Goal: Complete application form

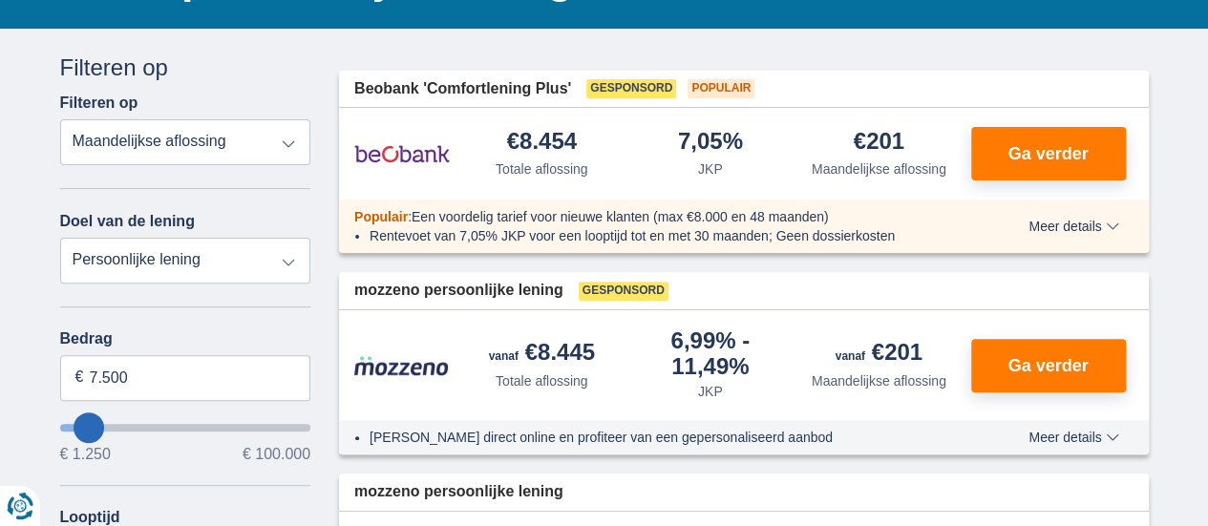
scroll to position [191, 0]
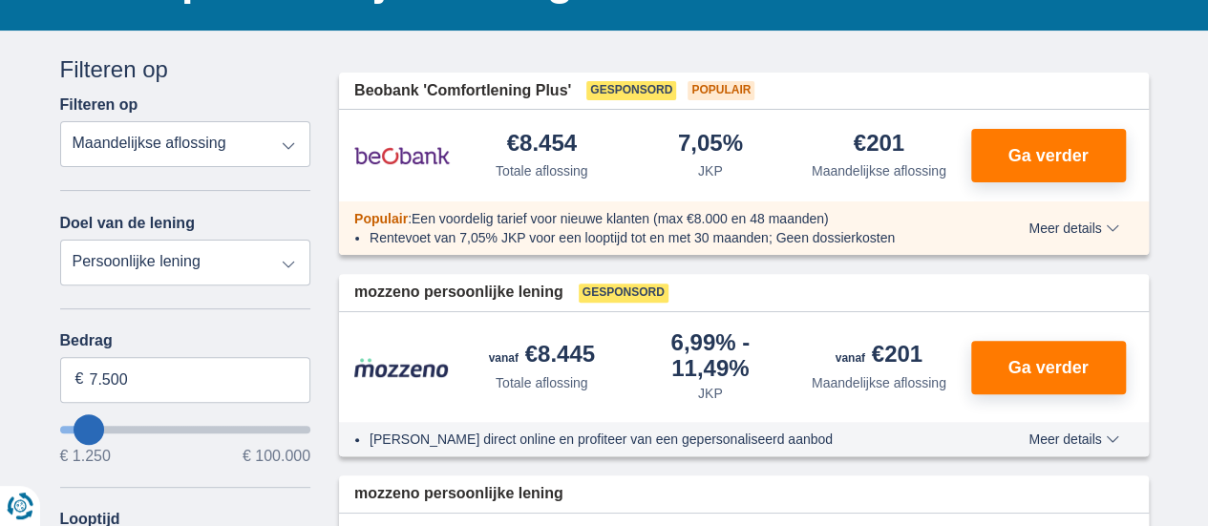
type input "5.250"
type input "5250"
select select "36"
type input "7.250"
type input "7250"
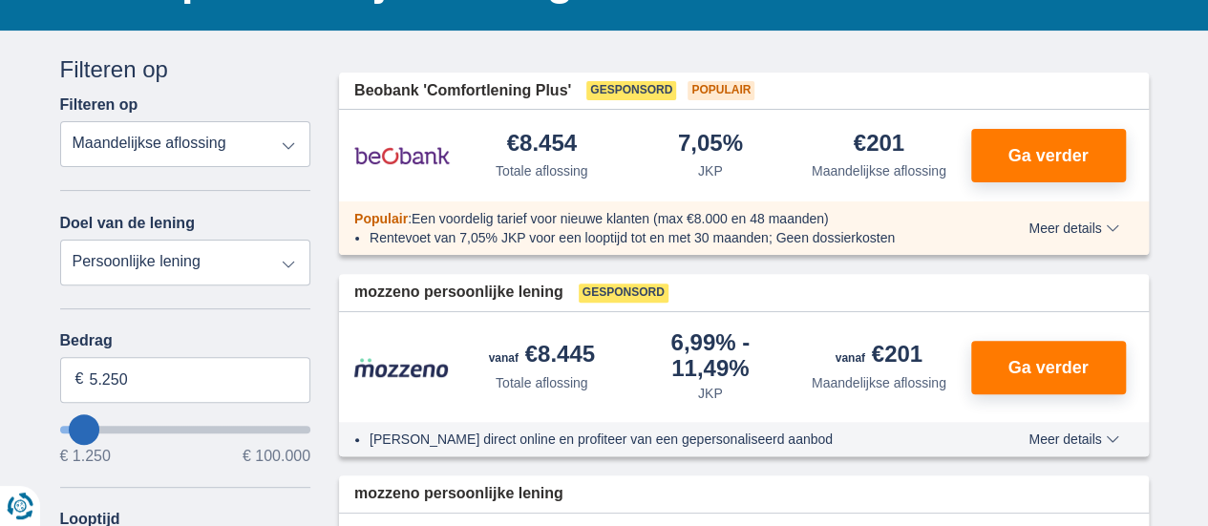
select select "42"
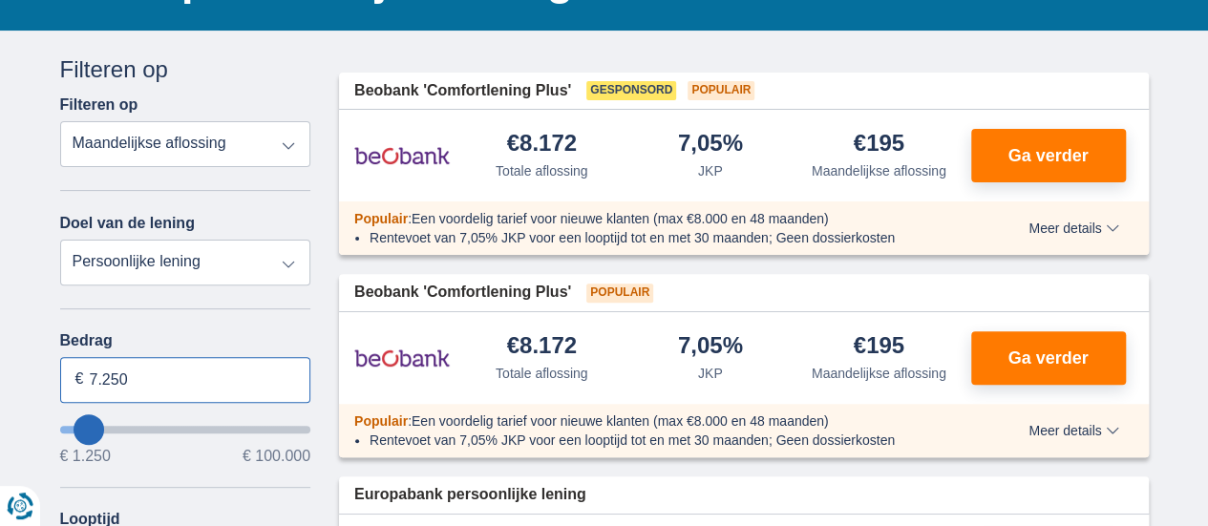
click at [166, 383] on input "7.250" at bounding box center [185, 380] width 251 height 46
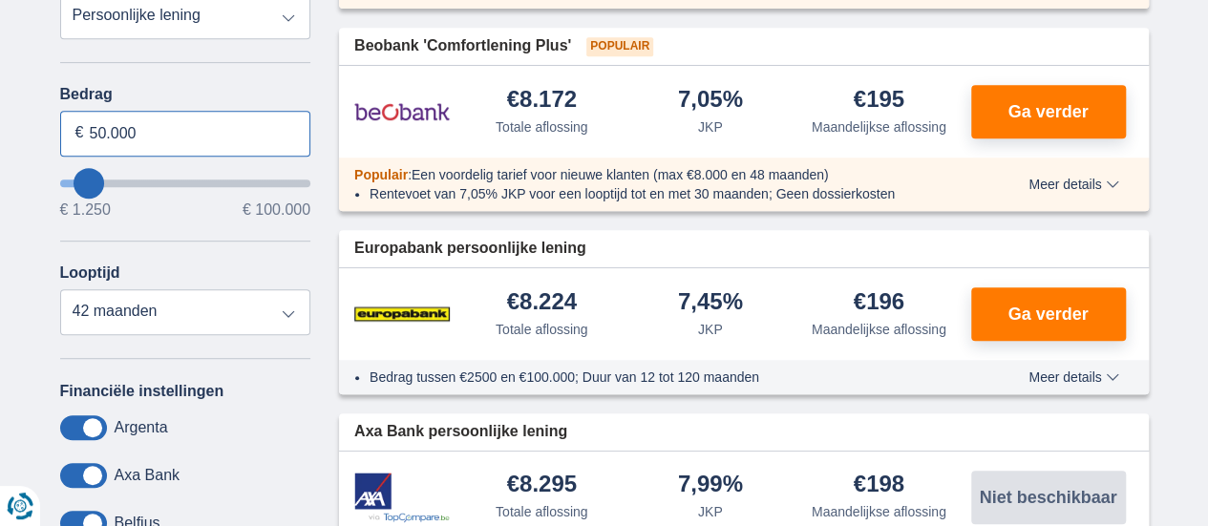
scroll to position [477, 0]
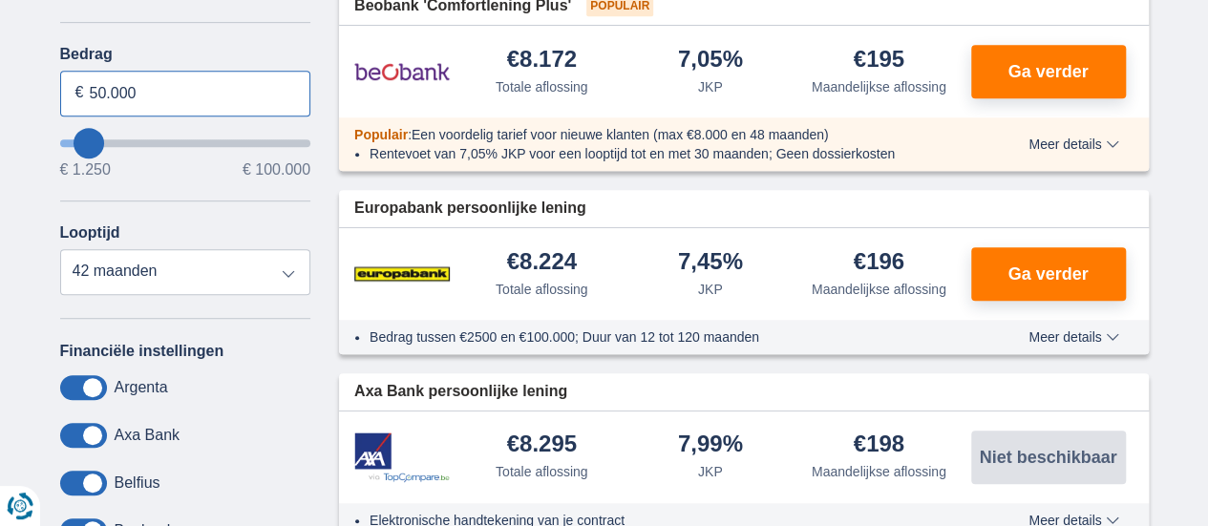
type input "50.000"
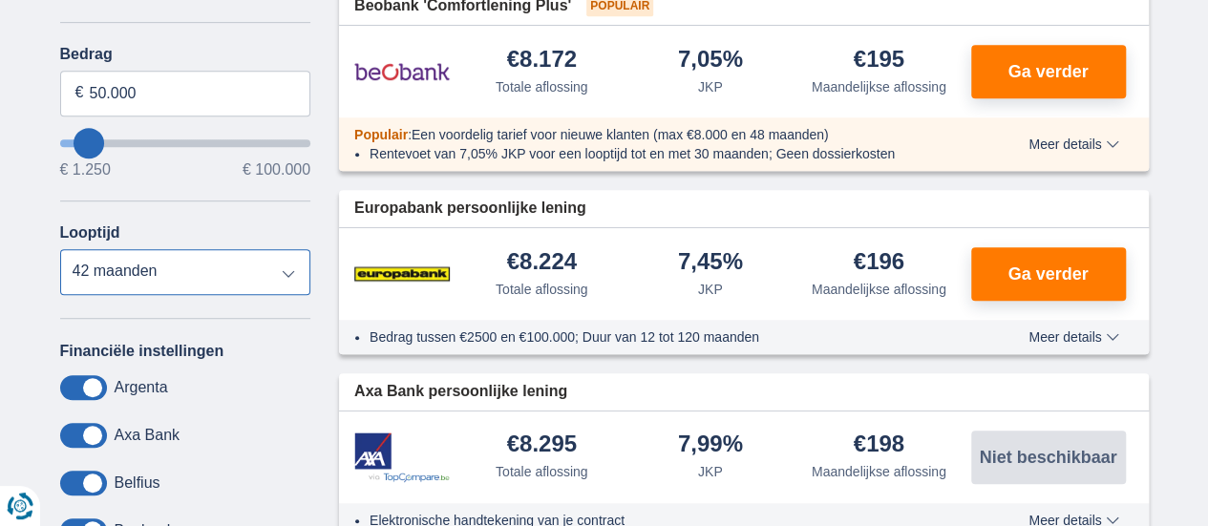
type input "50250"
select select "120"
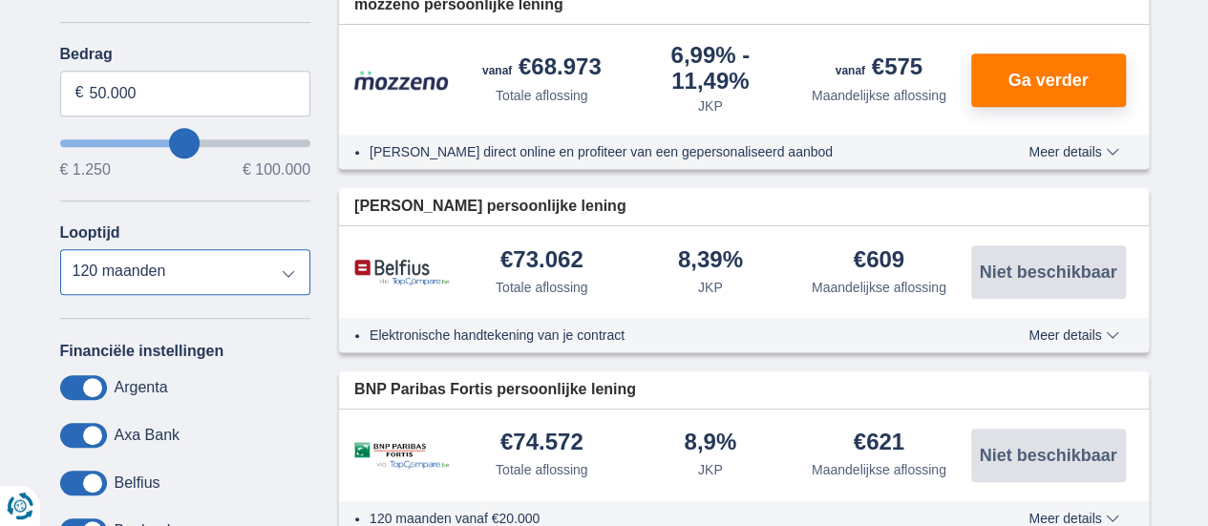
click at [60, 249] on select "12 maanden 18 maanden 24 maanden 30 maanden 36 maanden 42 maanden 48 maanden 60…" at bounding box center [185, 272] width 251 height 46
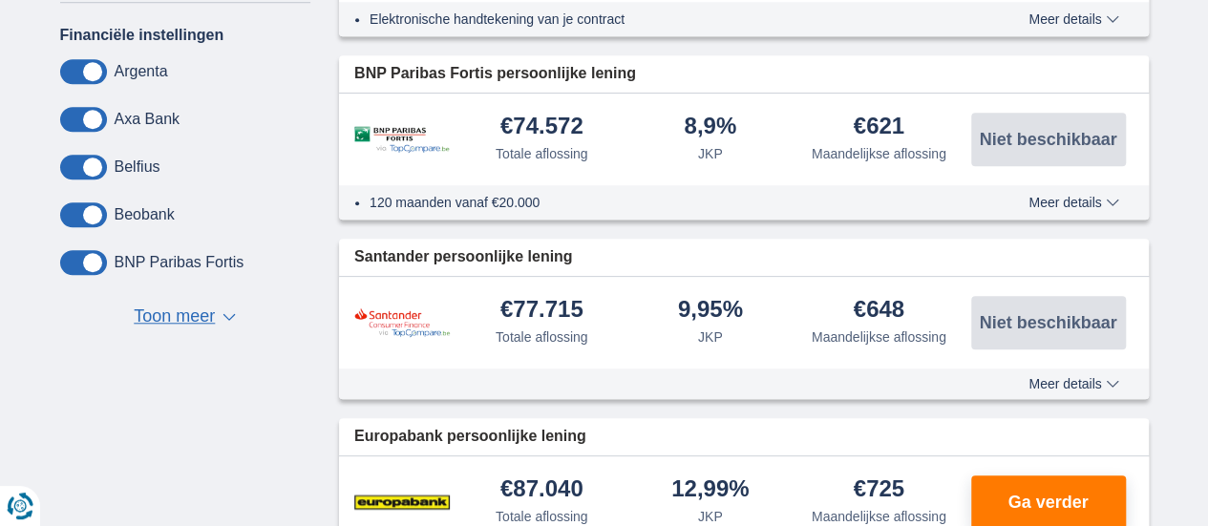
scroll to position [764, 0]
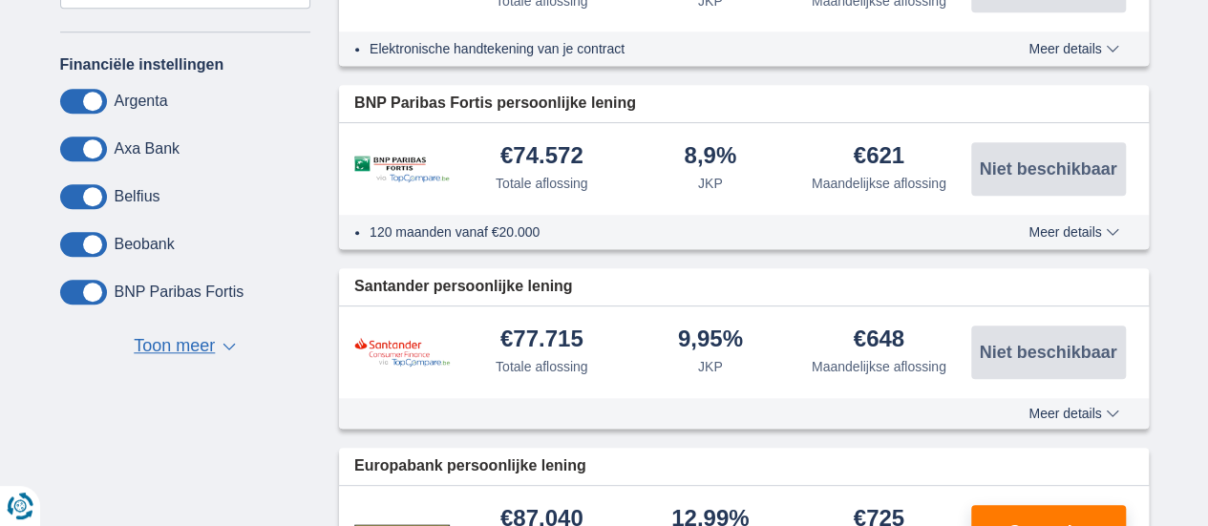
click at [185, 345] on span "Toon meer" at bounding box center [174, 346] width 81 height 25
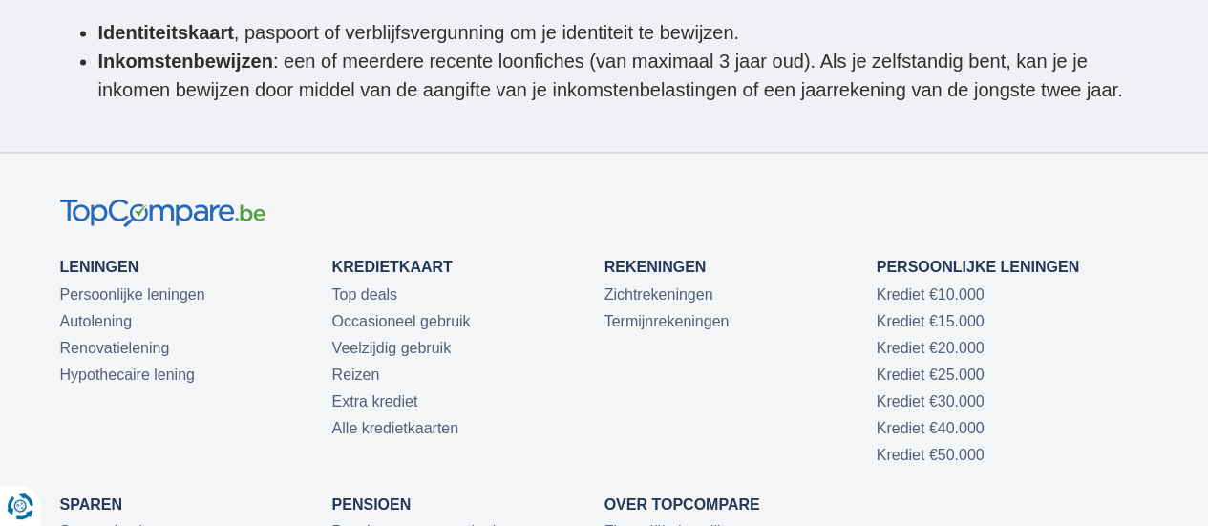
scroll to position [5164, 0]
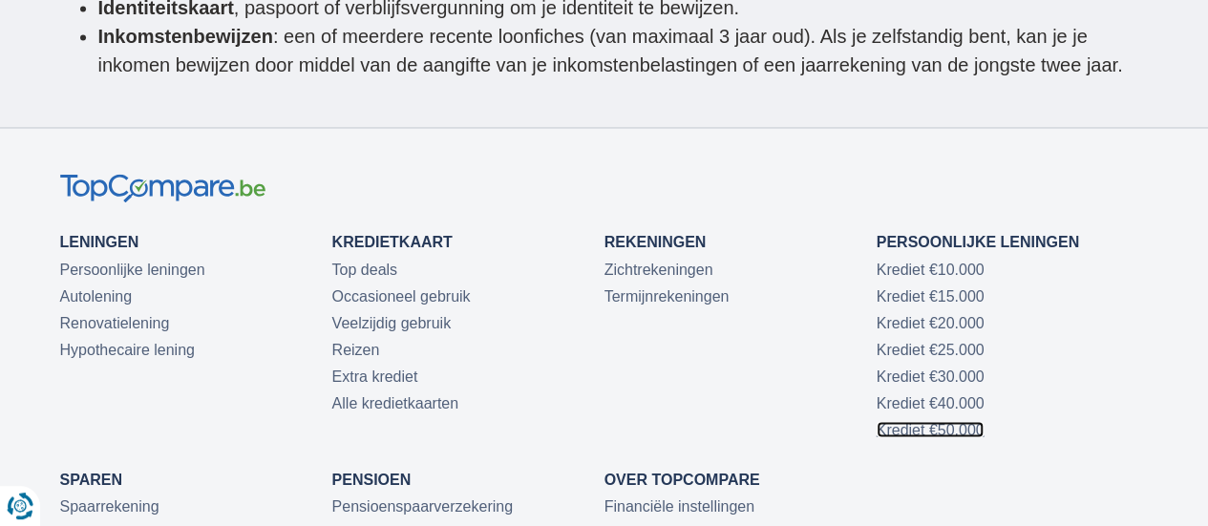
click at [920, 421] on link "Krediet €50.000" at bounding box center [931, 429] width 108 height 16
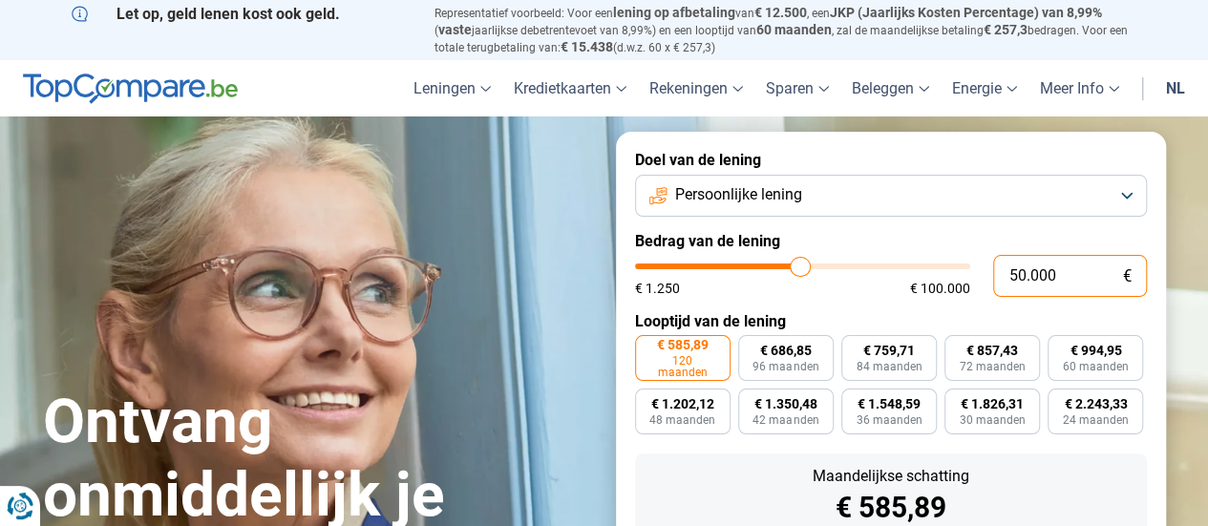
click at [1081, 286] on input "50.000" at bounding box center [1070, 276] width 154 height 42
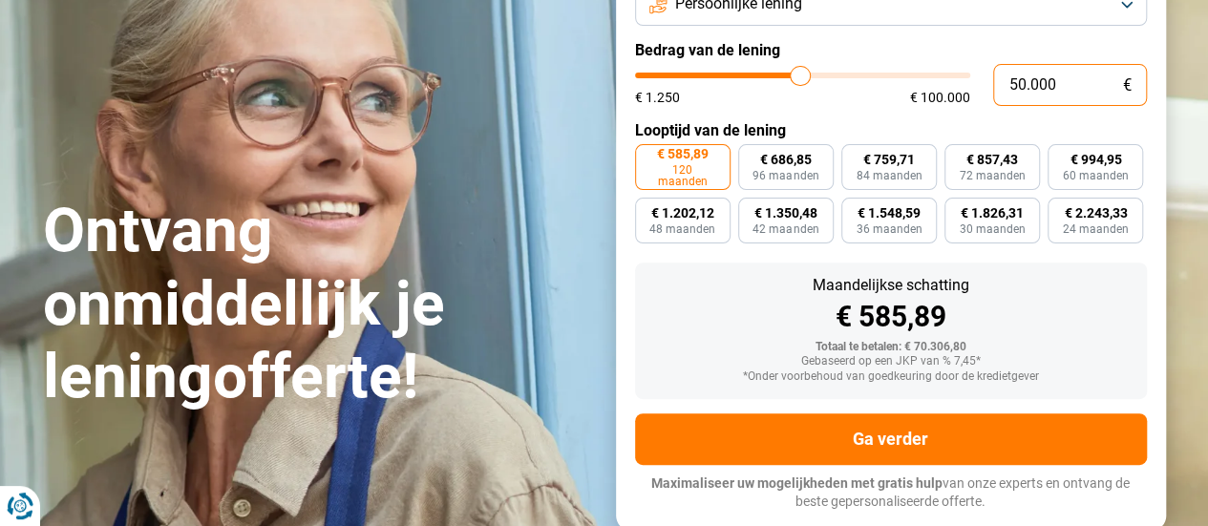
scroll to position [286, 0]
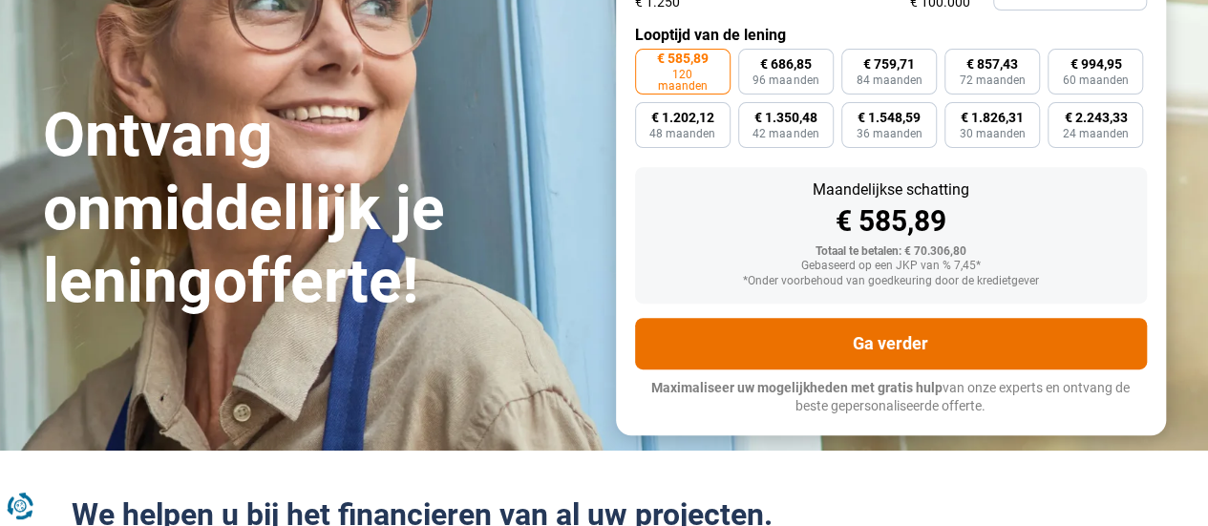
click at [991, 356] on button "Ga verder" at bounding box center [891, 344] width 512 height 52
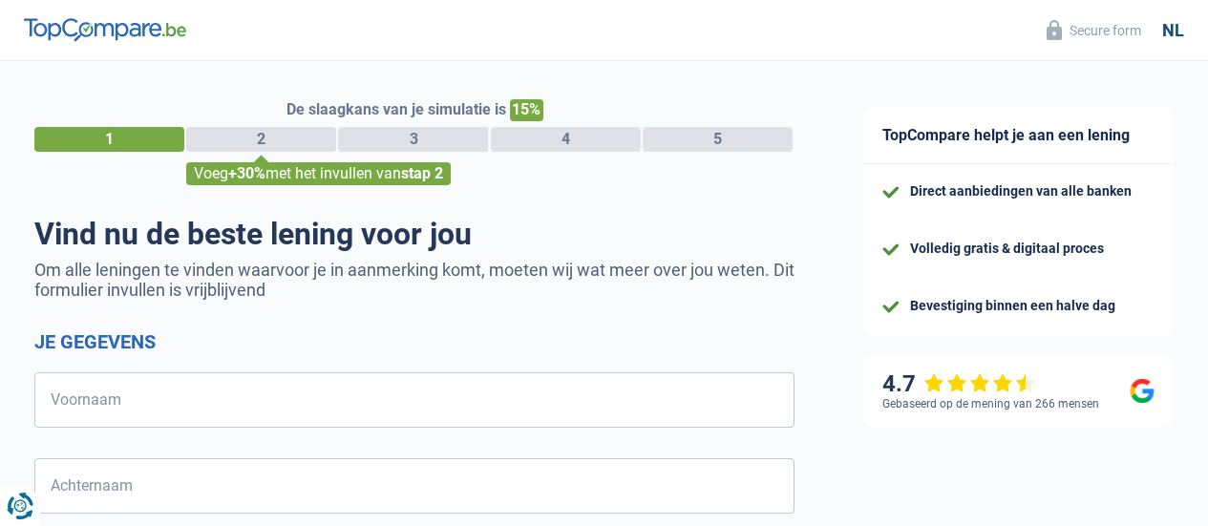
select select "32"
click at [537, 418] on input "Voornaam" at bounding box center [414, 399] width 760 height 55
type input "MARIA"
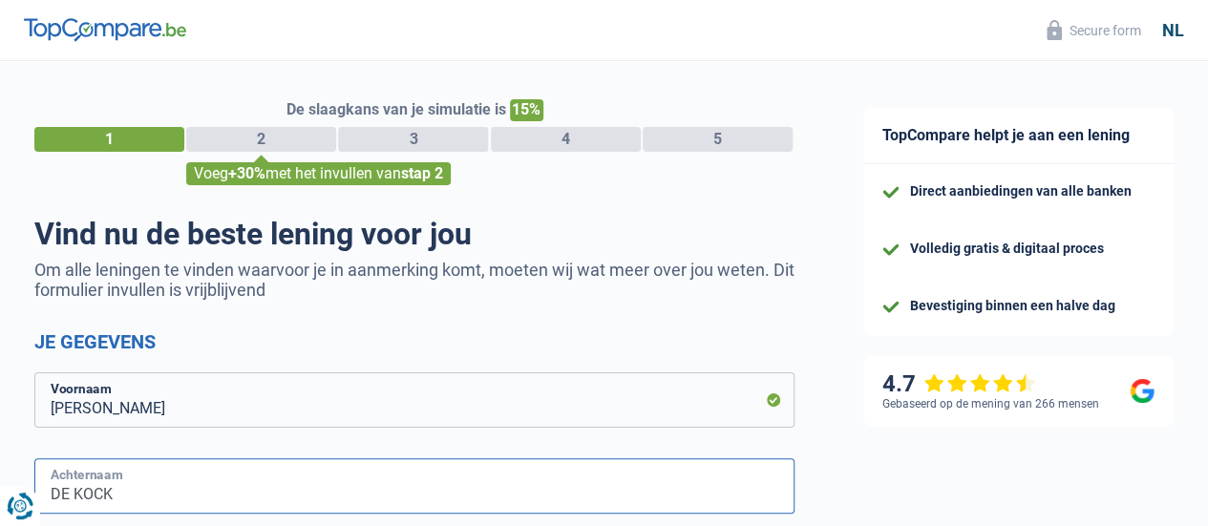
type input "DE KOCK"
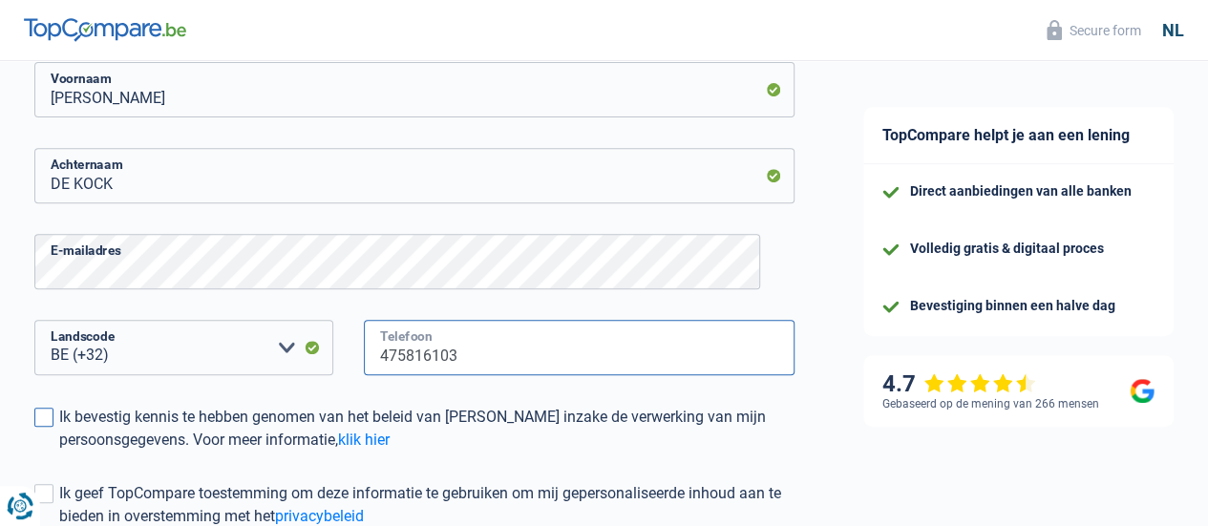
type input "475816103"
click at [53, 419] on span at bounding box center [43, 417] width 19 height 19
click at [59, 452] on input "Ik bevestig kennis te hebben genomen van het beleid van TopCompare inzake de ve…" at bounding box center [59, 452] width 0 height 0
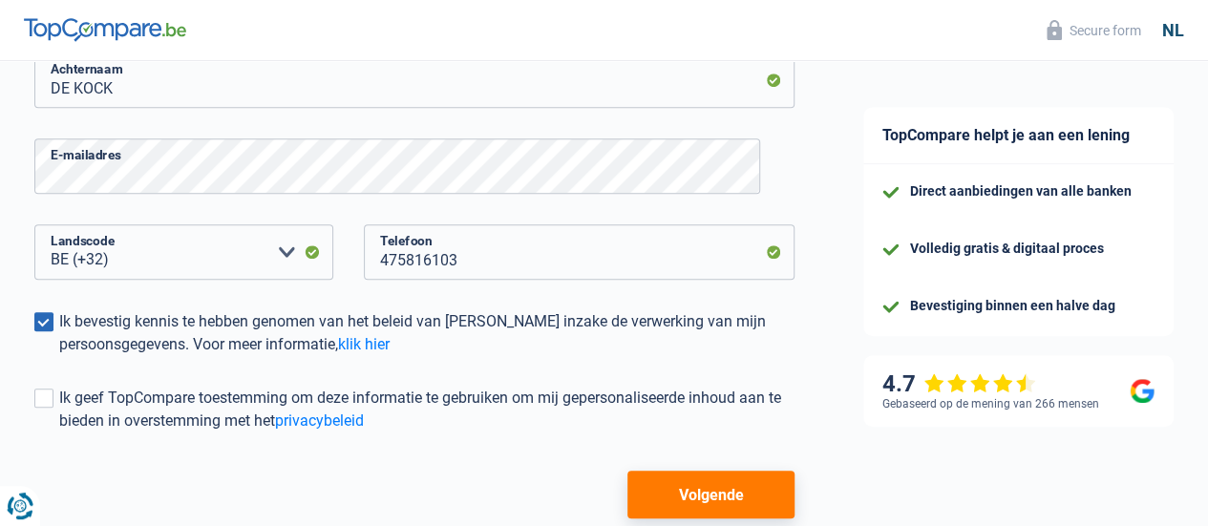
click at [693, 496] on button "Volgende" at bounding box center [710, 495] width 167 height 48
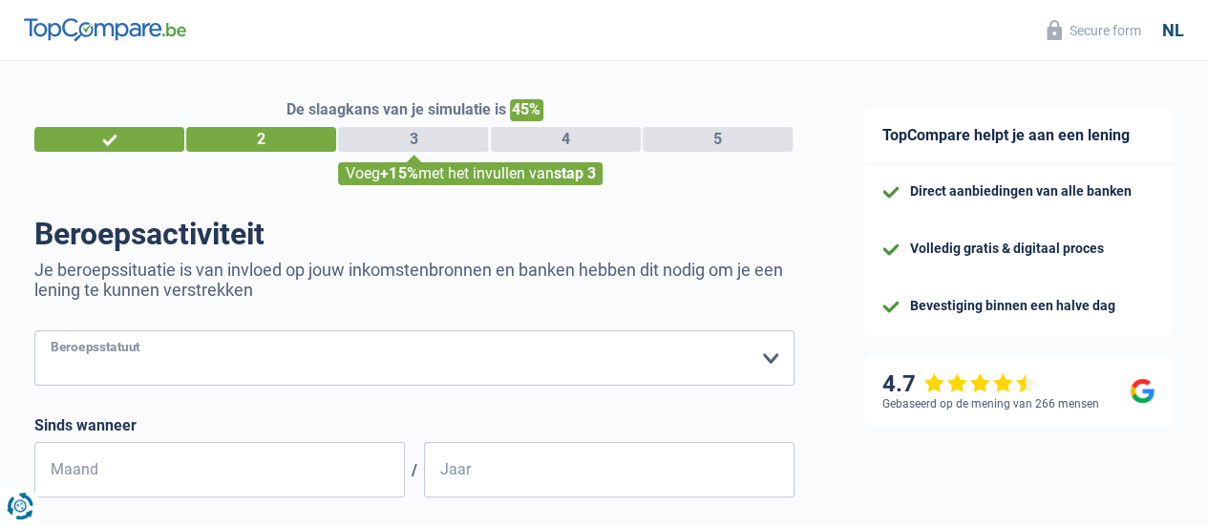
click at [535, 370] on select "Arbeider Bediende (privésector) Ambtenaar (overheidssector) Invalide Zelfstandi…" at bounding box center [414, 357] width 760 height 55
select select "publicEmployee"
click at [51, 332] on select "Arbeider Bediende (privésector) Ambtenaar (overheidssector) Invalide Zelfstandi…" at bounding box center [414, 357] width 760 height 55
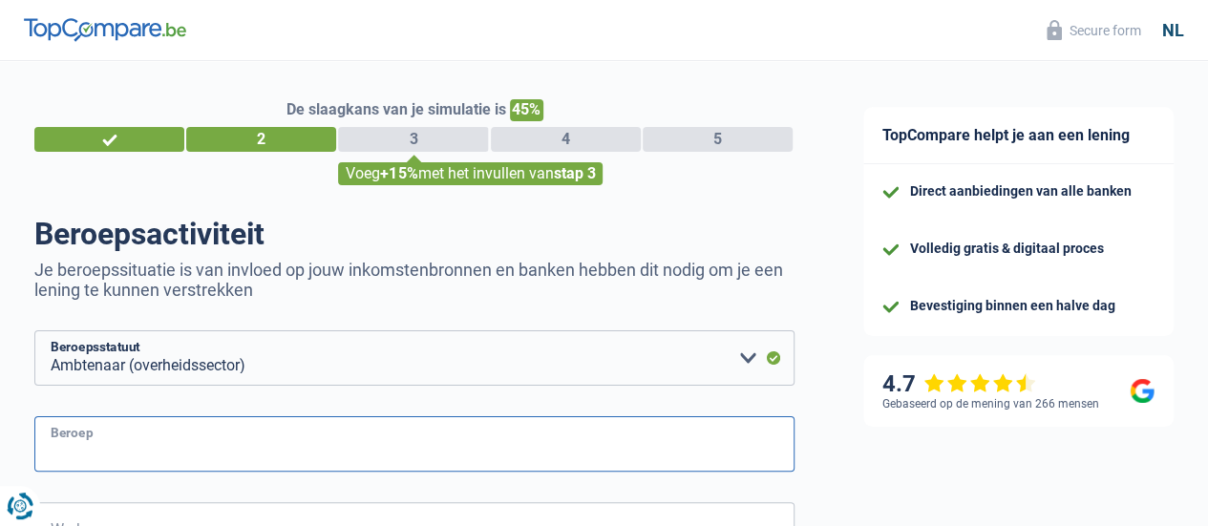
click at [460, 417] on input "Beroep" at bounding box center [414, 443] width 760 height 55
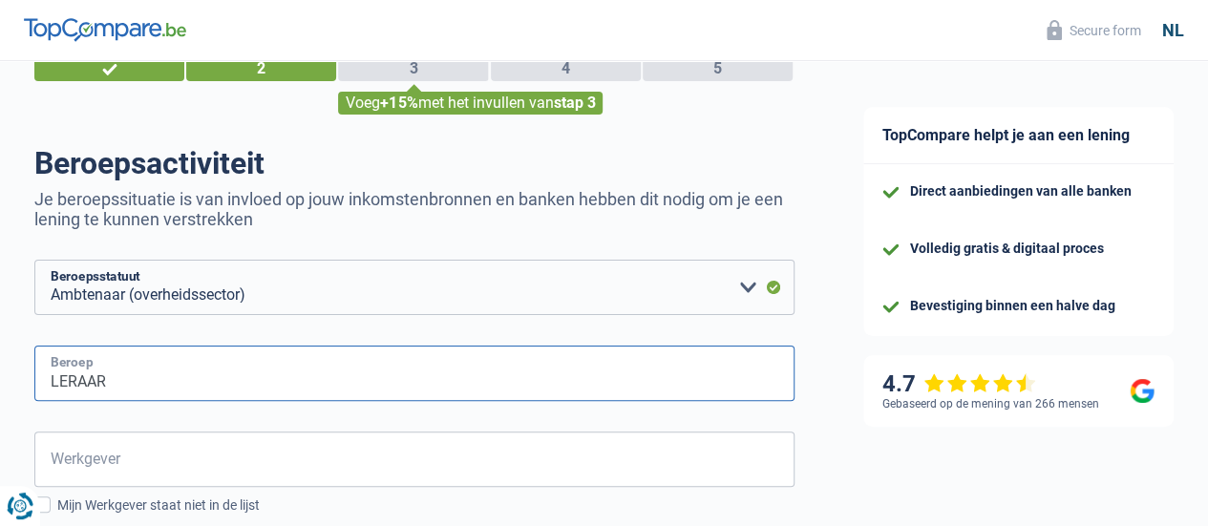
scroll to position [95, 0]
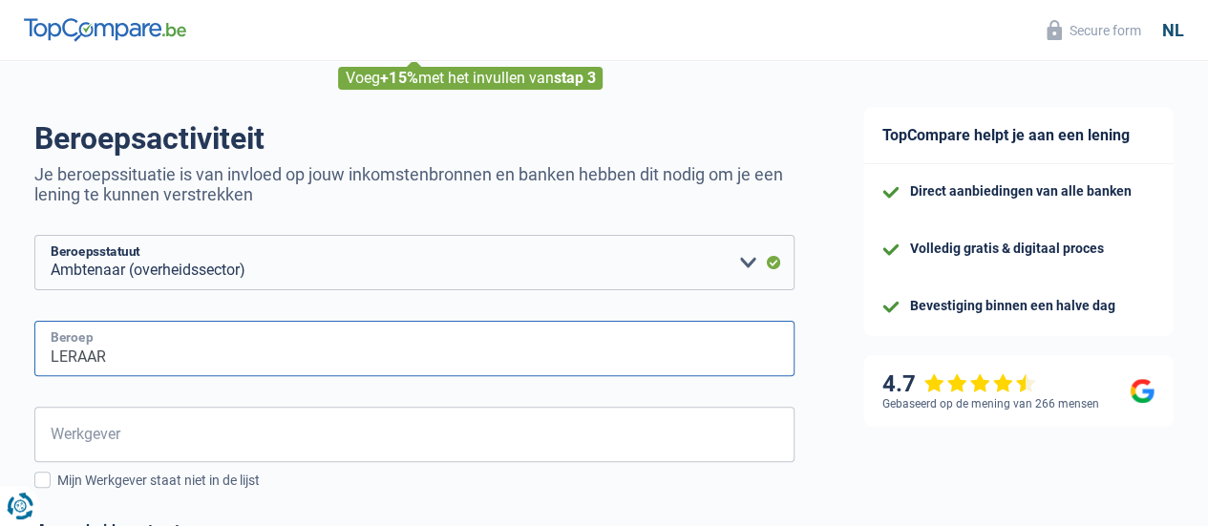
type input "LERAAR"
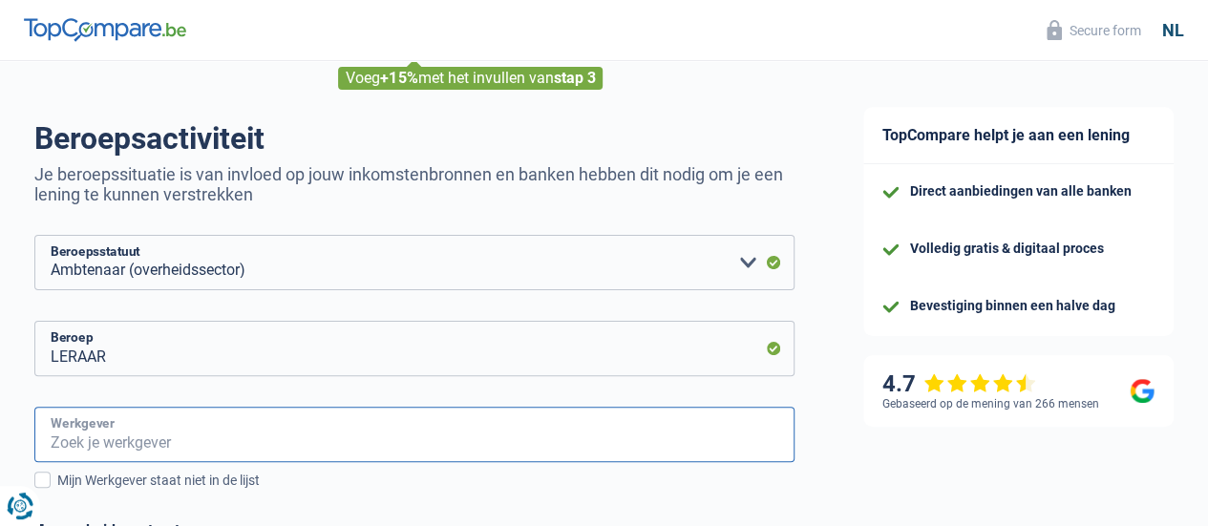
click at [418, 434] on input "Werkgever" at bounding box center [414, 434] width 760 height 55
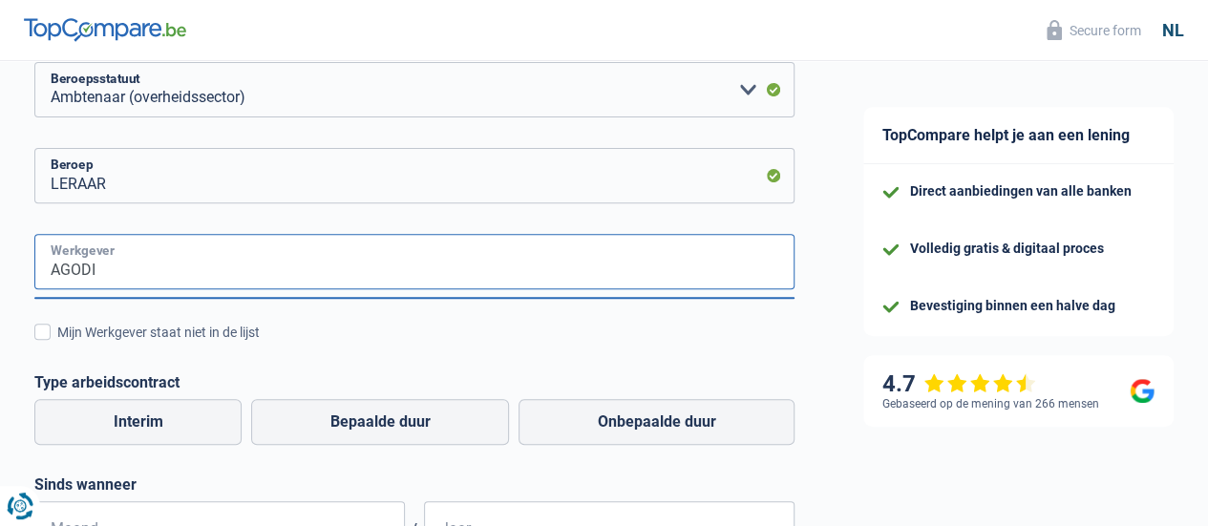
scroll to position [286, 0]
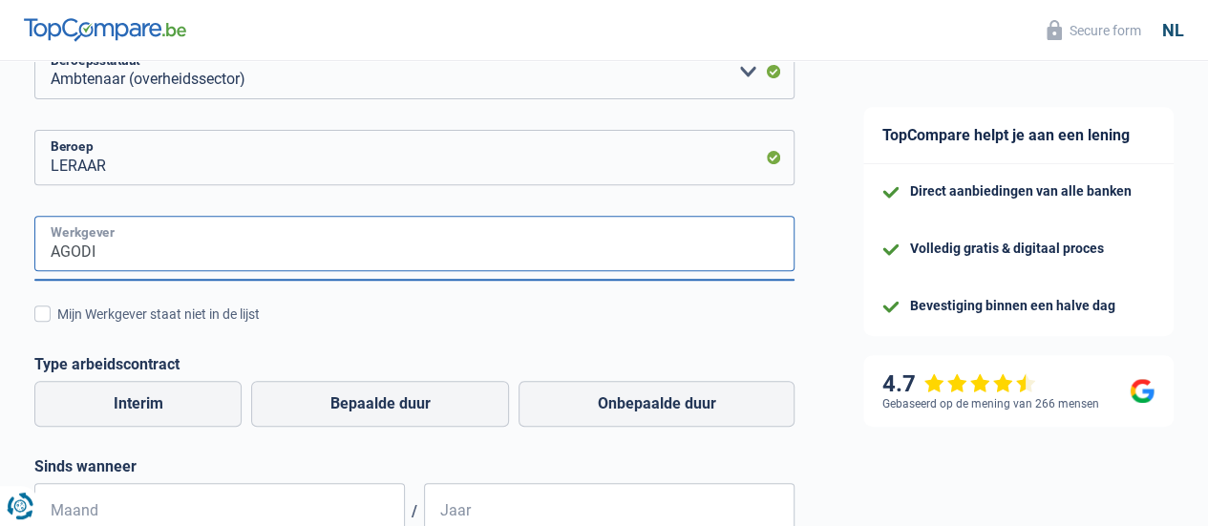
click at [447, 265] on input "AGODI" at bounding box center [414, 243] width 760 height 55
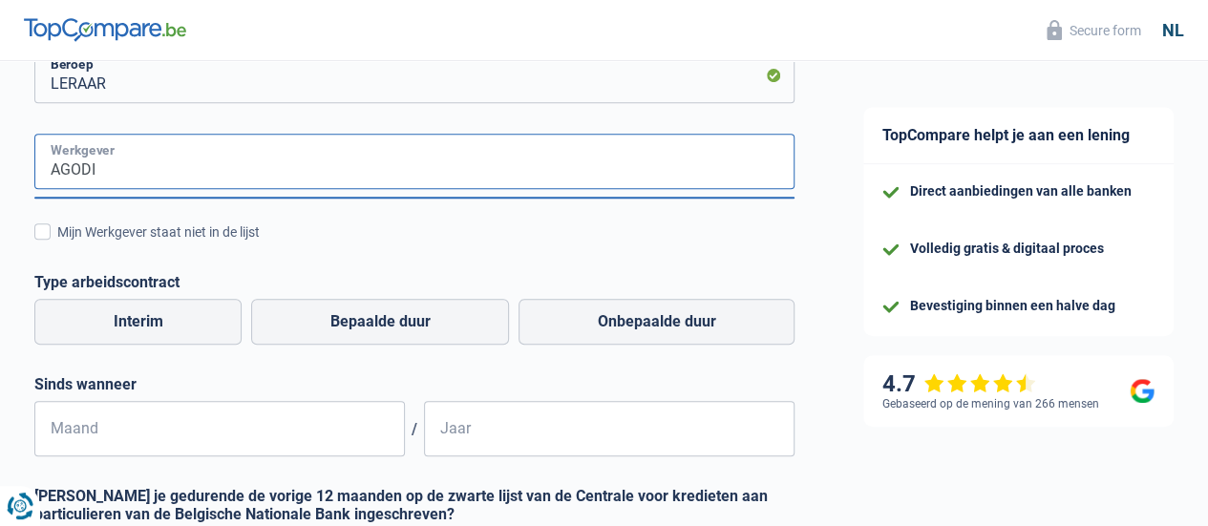
scroll to position [382, 0]
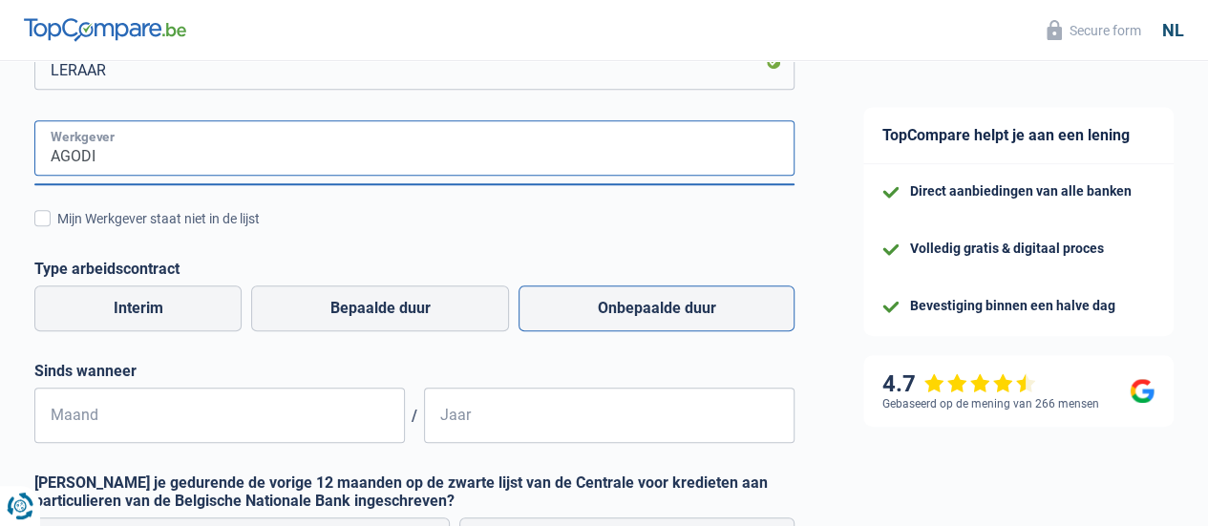
type input "AGODI"
click at [680, 301] on label "Onbepaalde duur" at bounding box center [656, 309] width 276 height 46
click at [680, 301] on input "Onbepaalde duur" at bounding box center [656, 309] width 276 height 46
radio input "true"
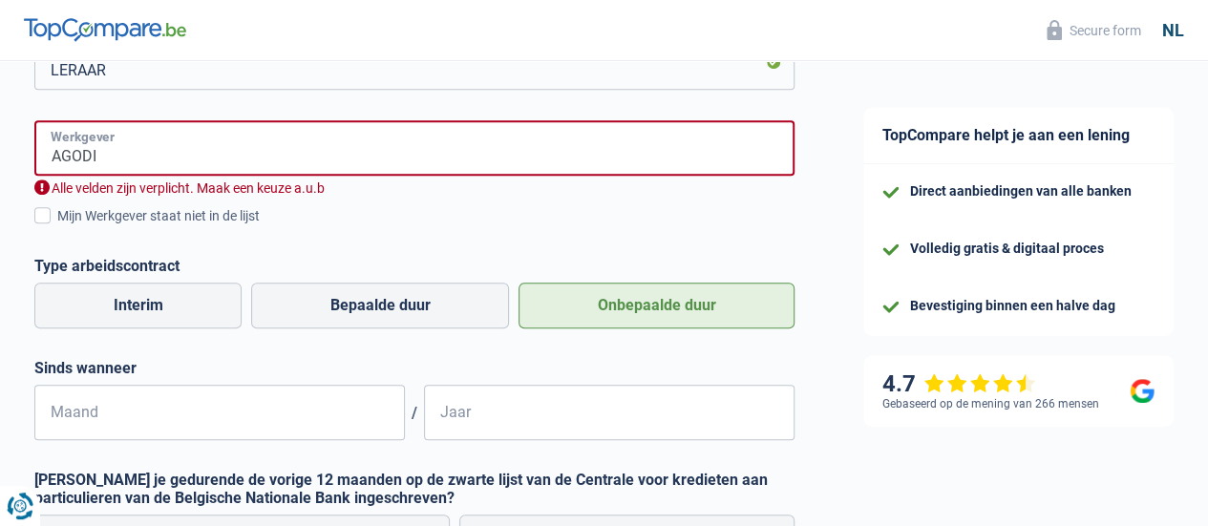
click at [312, 173] on input "AGODI" at bounding box center [414, 147] width 760 height 55
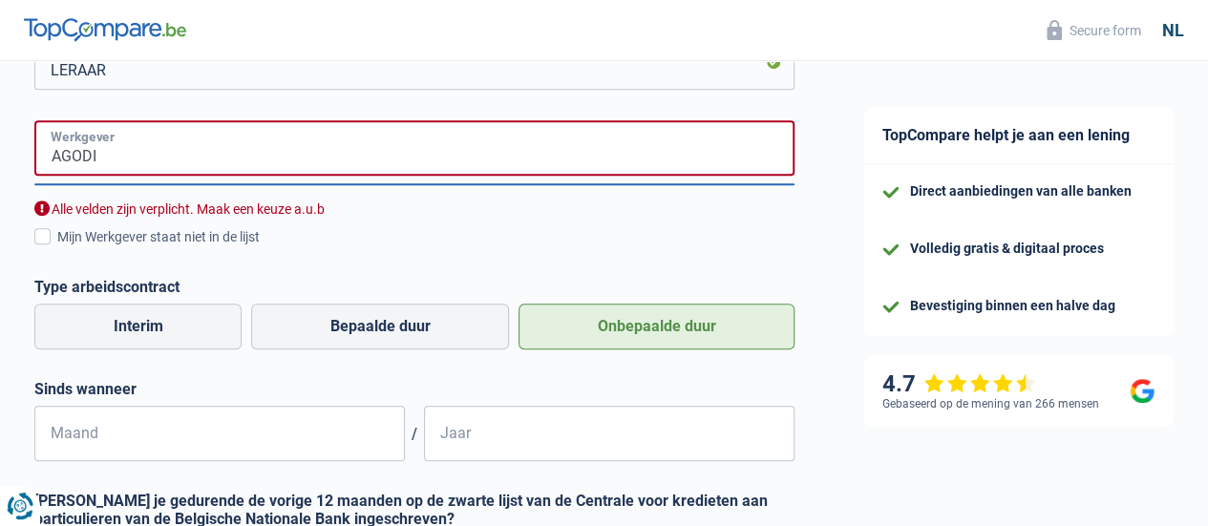
click at [312, 173] on input "AGODI" at bounding box center [414, 147] width 760 height 55
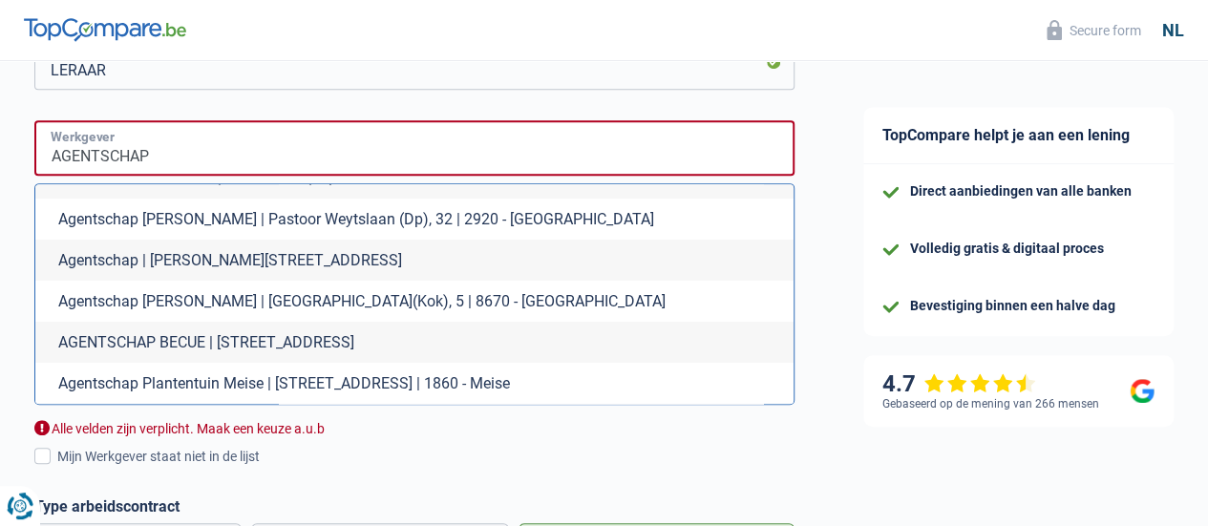
scroll to position [0, 0]
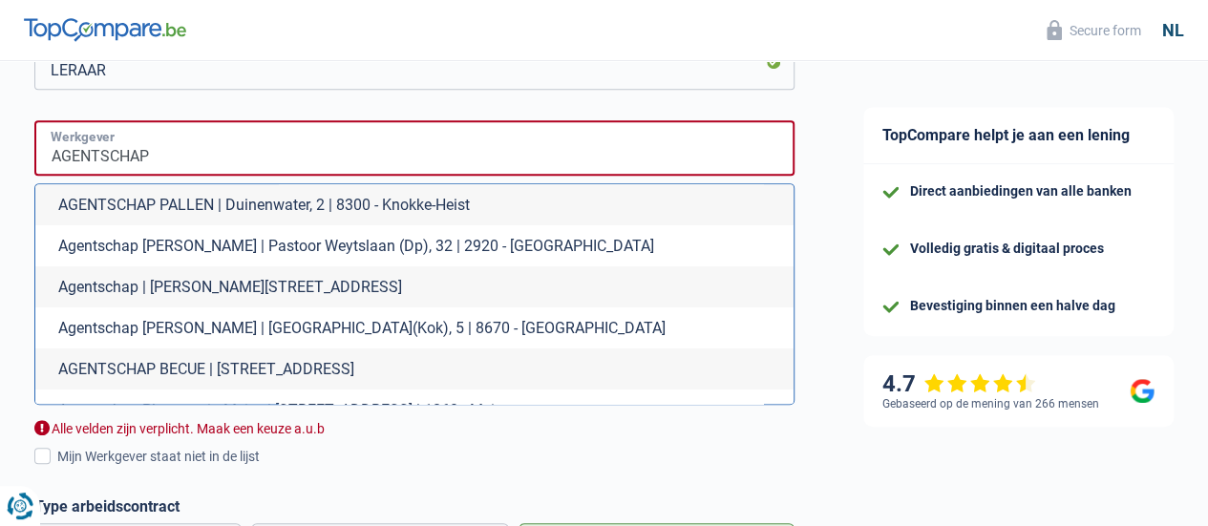
type input "AGENTSCHAP"
